Goal: Task Accomplishment & Management: Complete application form

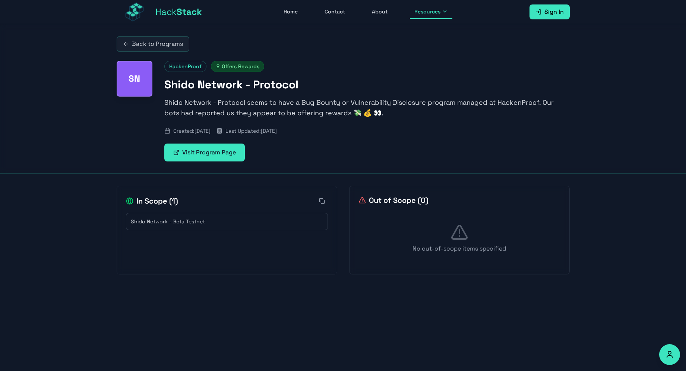
click at [169, 49] on link "Back to Programs" at bounding box center [153, 44] width 73 height 16
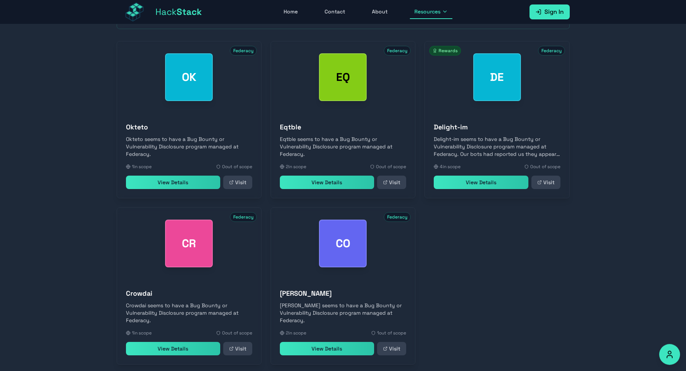
scroll to position [248, 0]
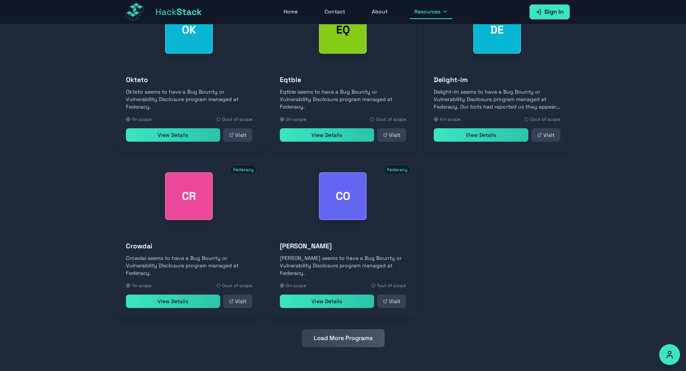
click at [362, 329] on button "Load More Programs" at bounding box center [343, 338] width 83 height 18
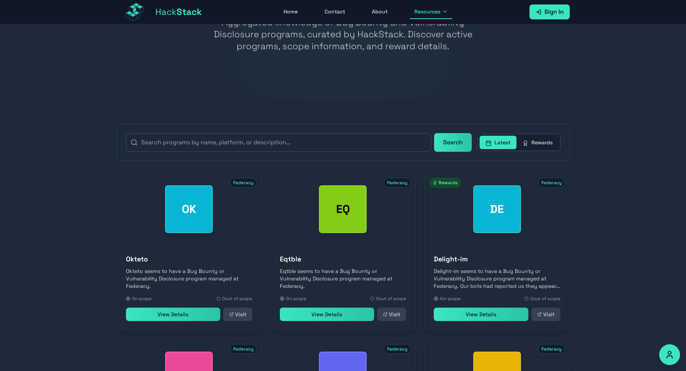
scroll to position [0, 0]
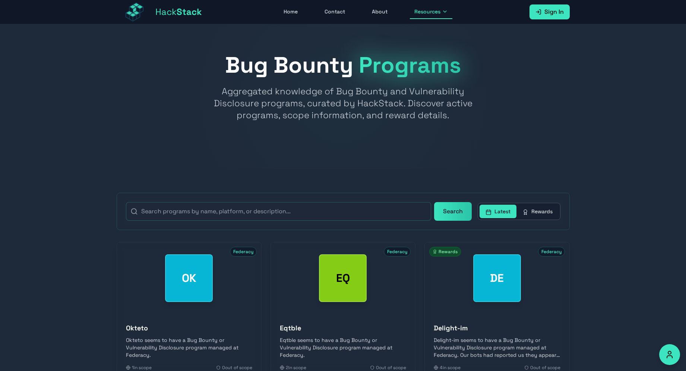
click at [383, 13] on link "About" at bounding box center [380, 12] width 25 height 14
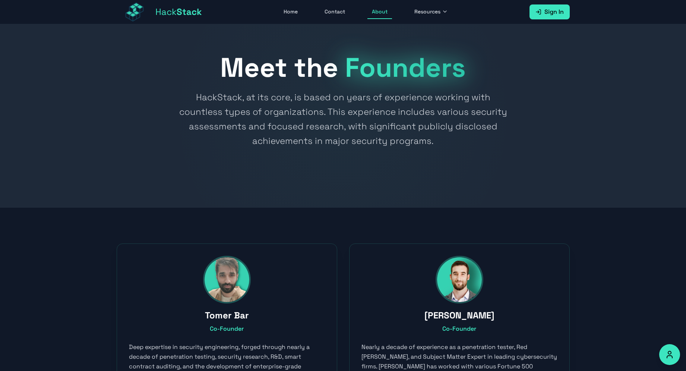
click at [292, 9] on link "Home" at bounding box center [290, 12] width 23 height 14
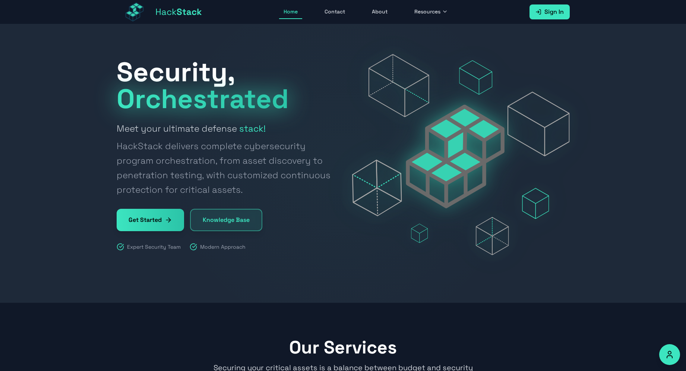
click at [172, 214] on link "Get Started" at bounding box center [150, 220] width 67 height 22
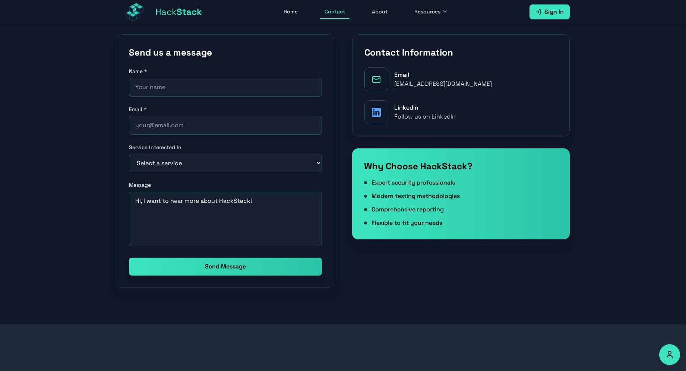
scroll to position [152, 0]
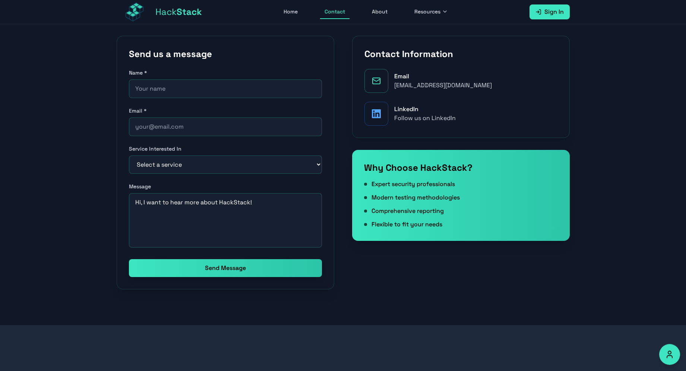
click at [542, 6] on link "Sign In" at bounding box center [550, 11] width 40 height 15
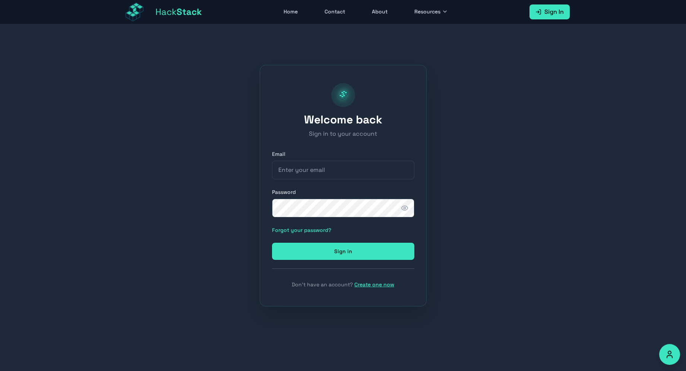
scroll to position [24, 0]
click at [379, 285] on link "Create one now" at bounding box center [375, 284] width 40 height 7
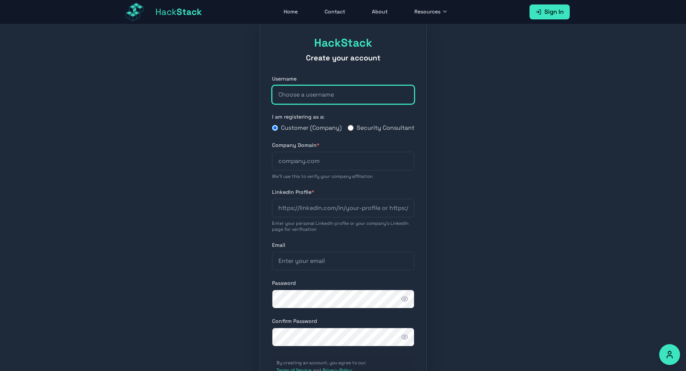
click at [356, 93] on input "text" at bounding box center [343, 94] width 142 height 19
click at [364, 89] on input "text" at bounding box center [343, 94] width 142 height 19
type input "DokHolliday"
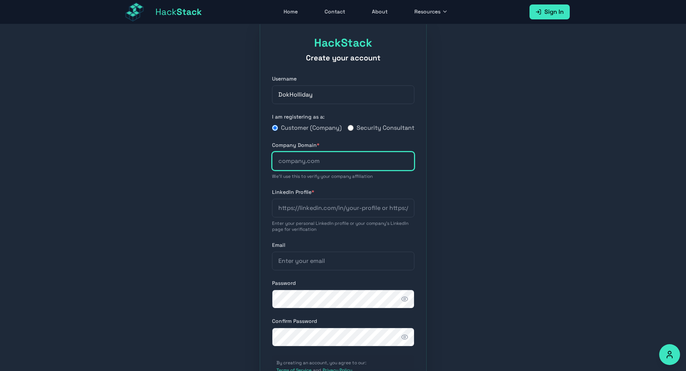
type input "Carpe Diem"
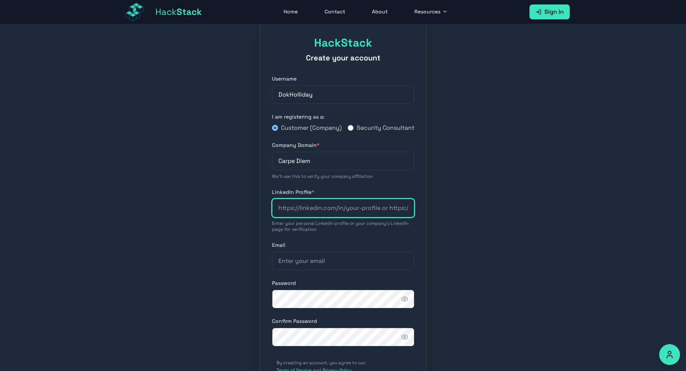
type input "Carpe Diem"
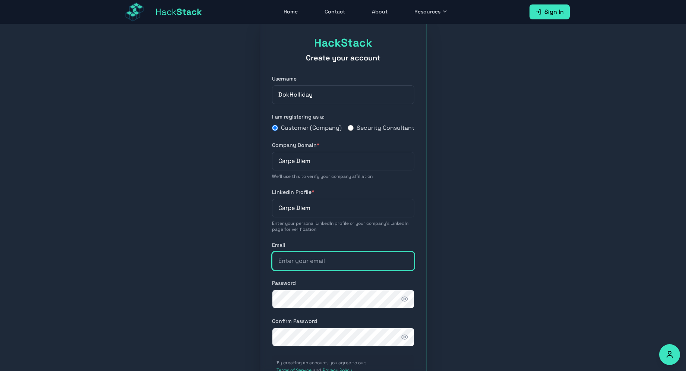
type input "[EMAIL_ADDRESS][DOMAIN_NAME]"
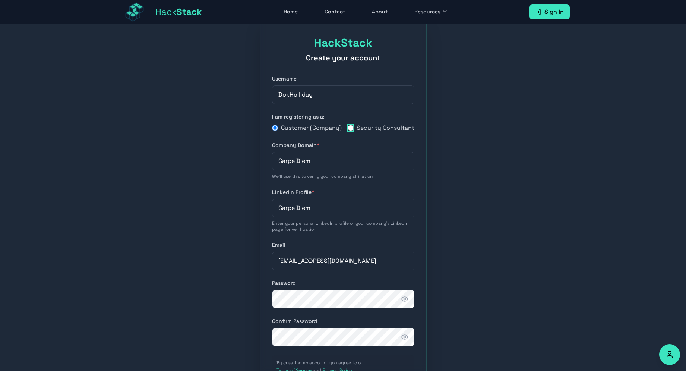
click at [353, 131] on input "Security Consultant" at bounding box center [351, 128] width 6 height 6
radio input "true"
radio input "false"
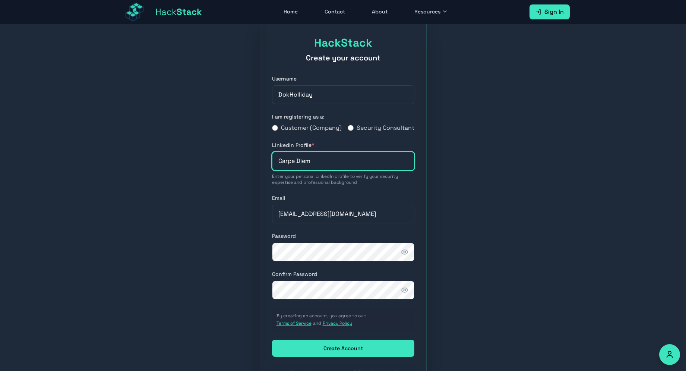
click at [342, 169] on input "Carpe Diem" at bounding box center [343, 161] width 142 height 19
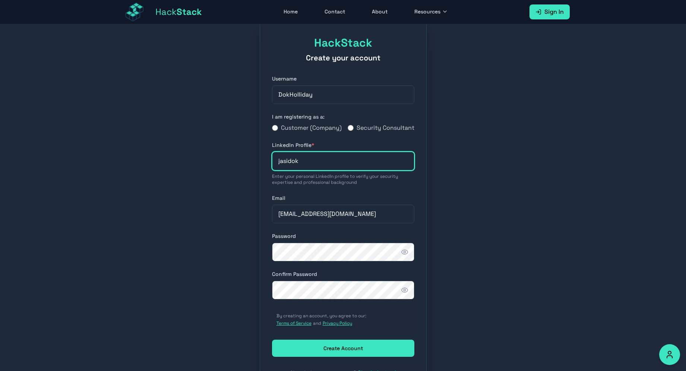
type input "jasidok"
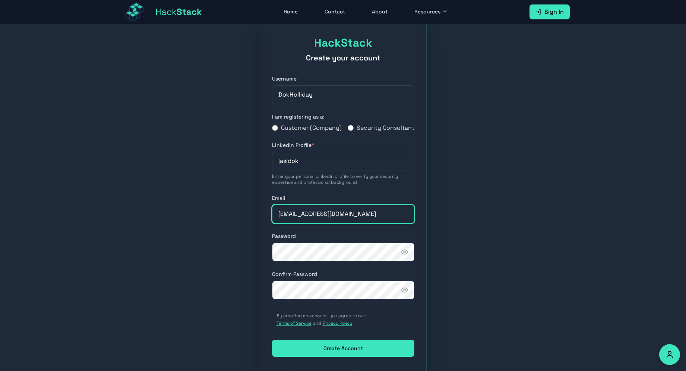
click at [347, 223] on input "[EMAIL_ADDRESS][DOMAIN_NAME]" at bounding box center [343, 214] width 142 height 19
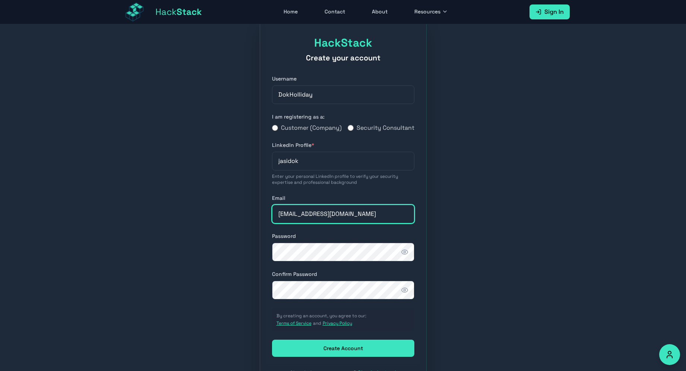
click at [347, 223] on input "[EMAIL_ADDRESS][DOMAIN_NAME]" at bounding box center [343, 214] width 142 height 19
type input "[EMAIL_ADDRESS][DOMAIN_NAME]"
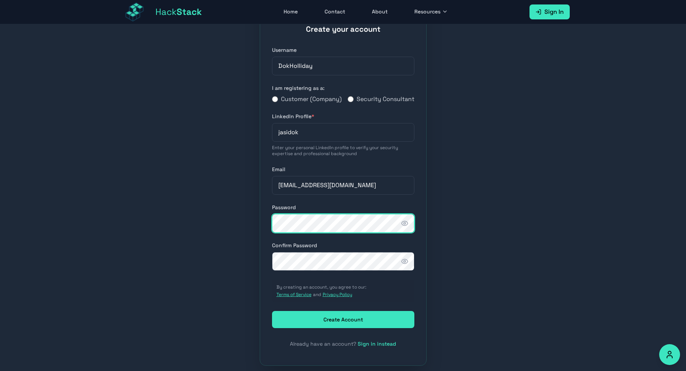
scroll to position [56, 0]
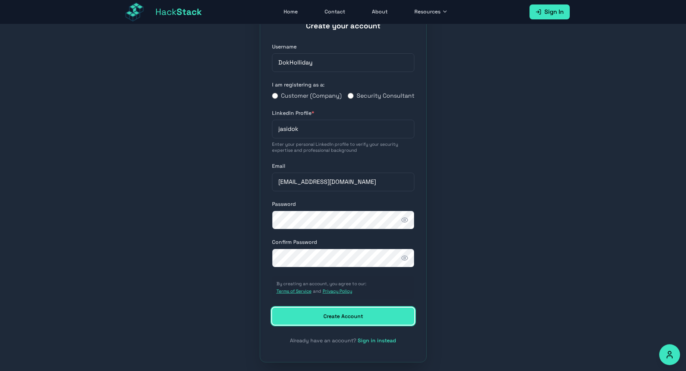
click at [392, 325] on button "Create Account" at bounding box center [343, 316] width 142 height 17
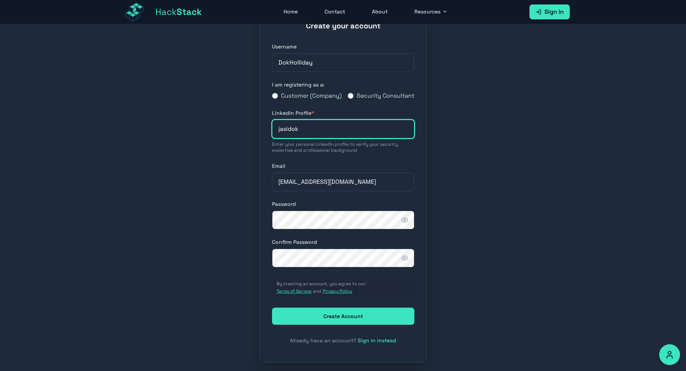
click at [364, 138] on input "jasidok" at bounding box center [343, 129] width 142 height 19
paste input "[URL][DOMAIN_NAME][PERSON_NAME]"
click at [342, 137] on input "[URL][DOMAIN_NAME][PERSON_NAME]" at bounding box center [343, 129] width 142 height 19
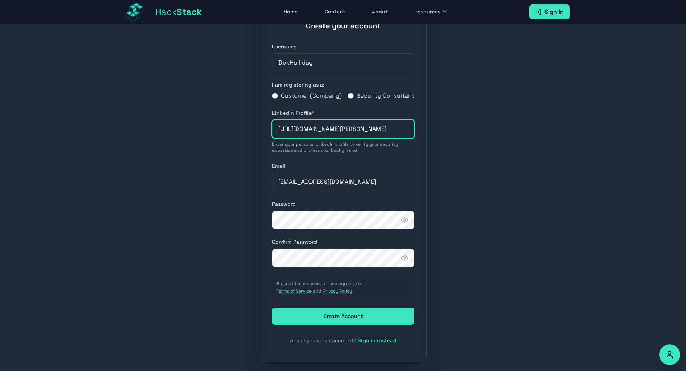
click at [342, 137] on input "[URL][DOMAIN_NAME][PERSON_NAME]" at bounding box center [343, 129] width 142 height 19
paste input "[DOMAIN_NAME][URL][PERSON_NAME]"
type input "[DOMAIN_NAME][URL][PERSON_NAME]"
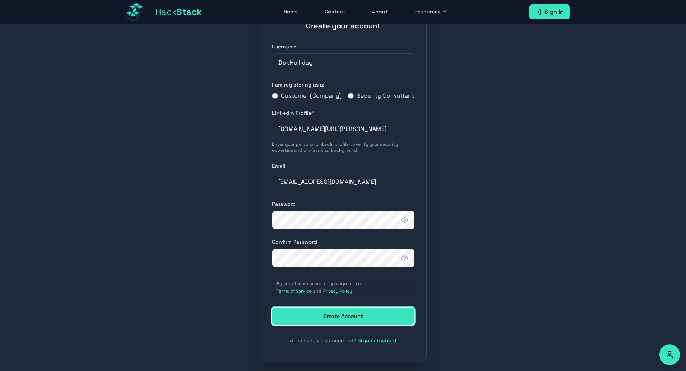
click at [386, 321] on button "Create Account" at bounding box center [343, 316] width 142 height 17
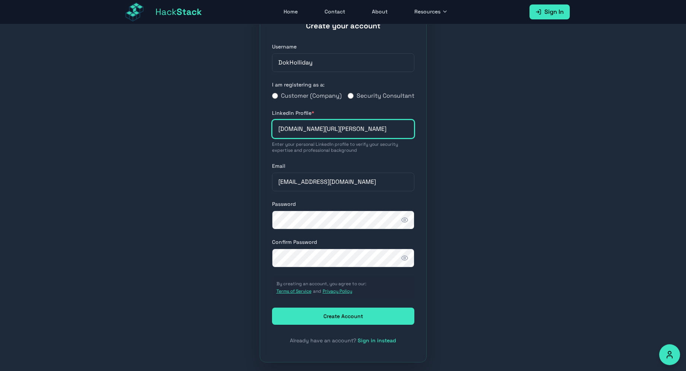
scroll to position [0, 0]
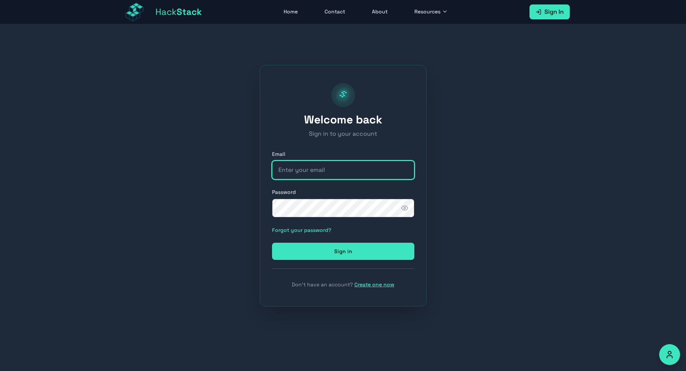
click at [347, 173] on input "email" at bounding box center [343, 170] width 142 height 19
type input "[EMAIL_ADDRESS][DOMAIN_NAME]"
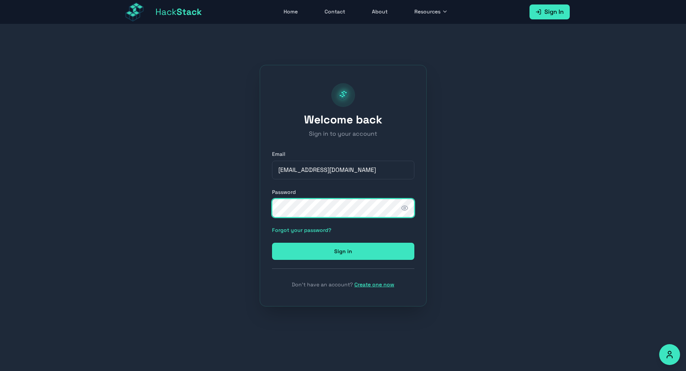
click at [272, 243] on button "Sign in" at bounding box center [343, 251] width 142 height 17
